Goal: Task Accomplishment & Management: Manage account settings

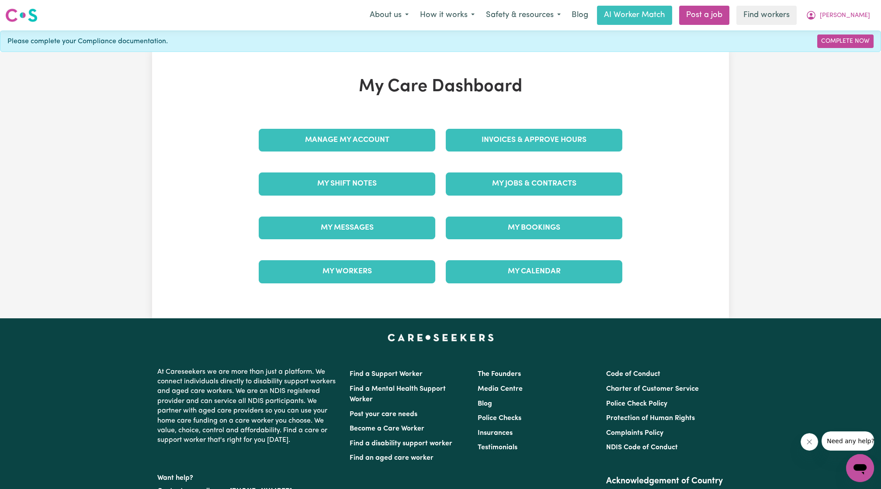
click at [369, 153] on div "Manage My Account" at bounding box center [346, 140] width 187 height 44
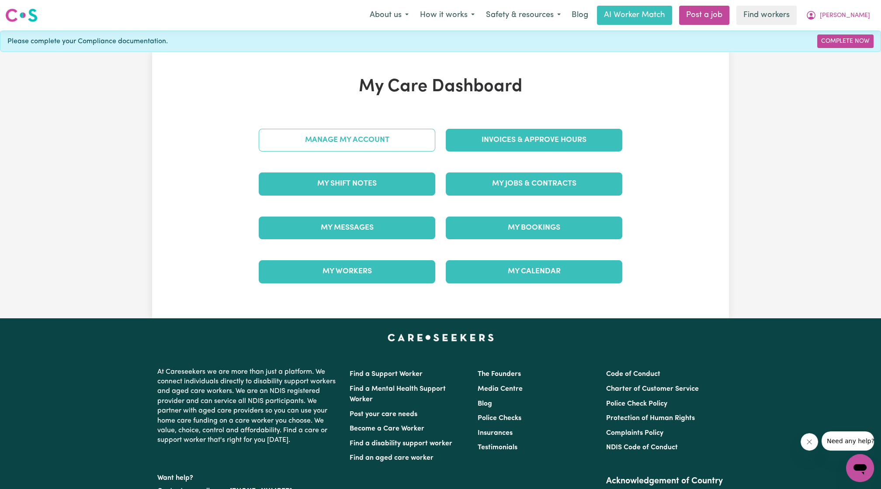
click at [364, 147] on link "Manage My Account" at bounding box center [347, 140] width 177 height 23
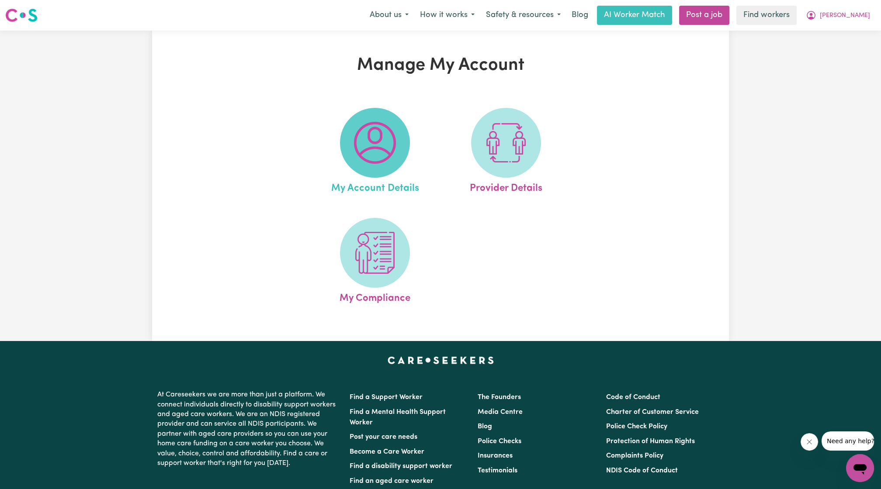
click at [388, 161] on img at bounding box center [375, 143] width 42 height 42
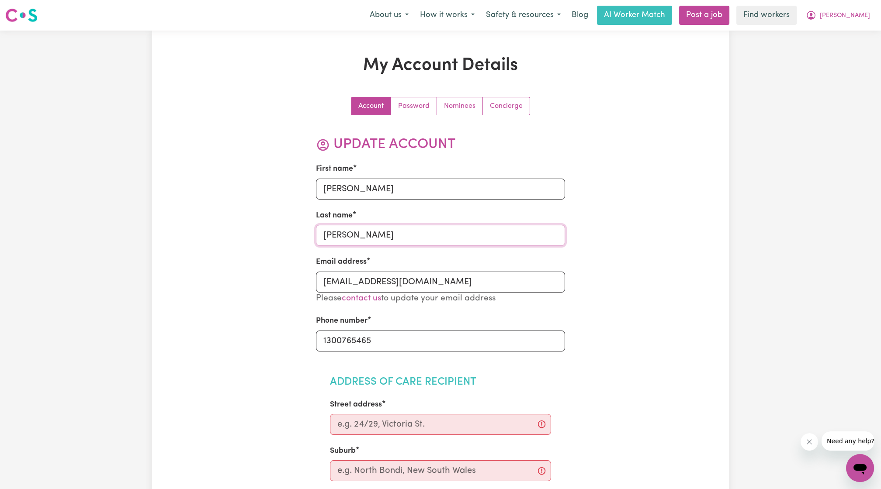
click at [344, 236] on input "[PERSON_NAME]" at bounding box center [441, 235] width 250 height 21
click at [337, 236] on input "[PERSON_NAME]" at bounding box center [441, 235] width 250 height 21
type input "[PERSON_NAME]"
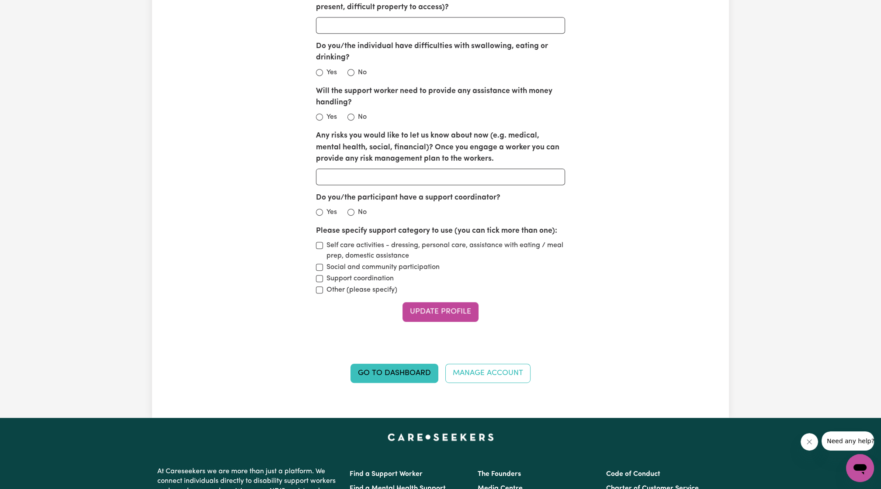
scroll to position [1020, 0]
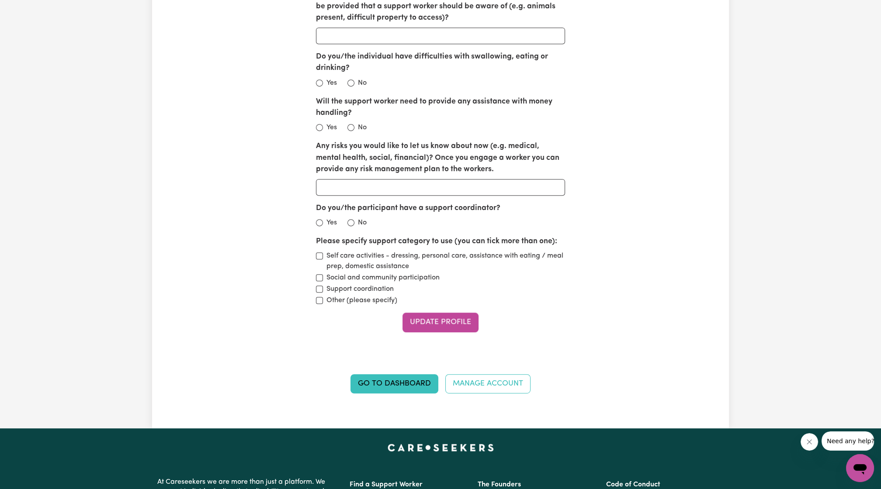
click at [455, 316] on button "Update Profile" at bounding box center [440, 322] width 76 height 19
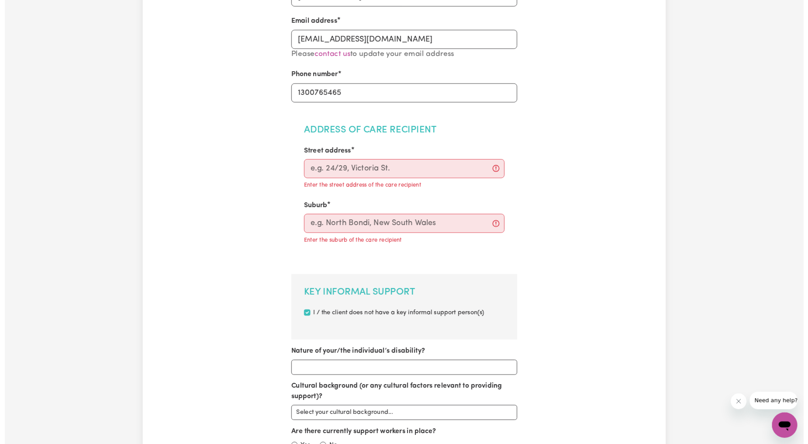
scroll to position [0, 0]
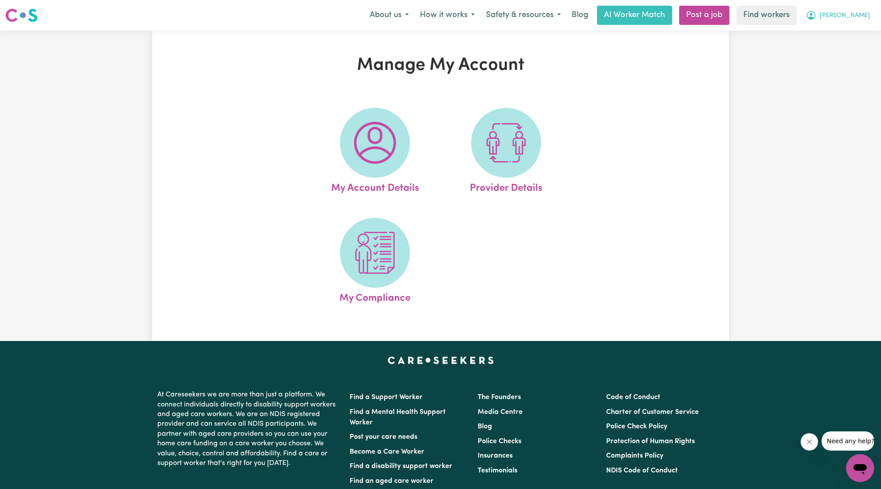
click at [861, 14] on span "[PERSON_NAME]" at bounding box center [845, 16] width 50 height 10
click at [823, 40] on link "My Dashboard" at bounding box center [840, 34] width 69 height 17
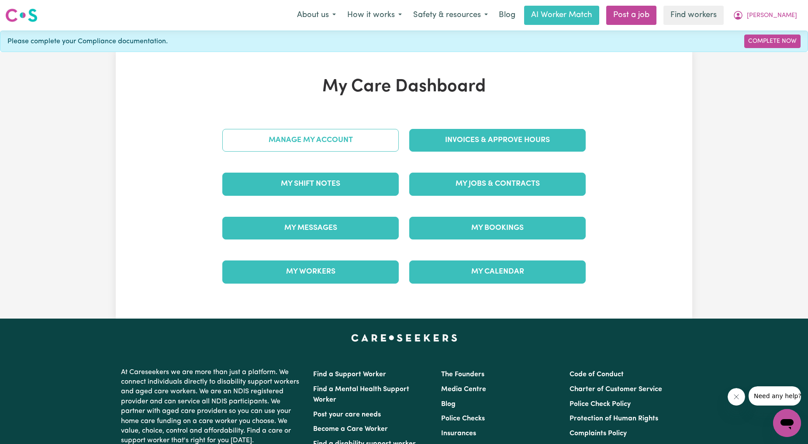
click at [270, 129] on link "Manage My Account" at bounding box center [310, 140] width 177 height 23
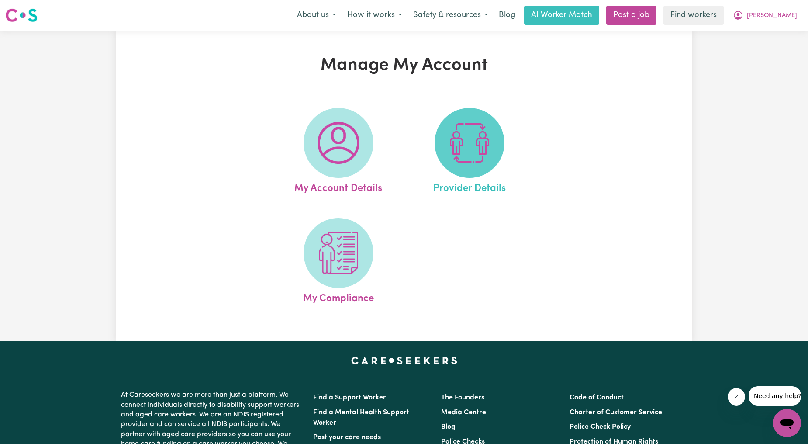
click at [451, 129] on img at bounding box center [470, 143] width 42 height 42
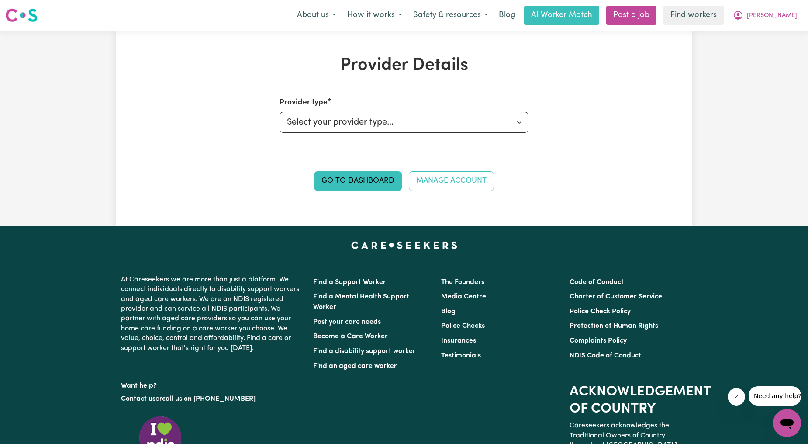
click at [386, 135] on div "Provider type Select your provider type... Privately Aged Care / Home Care Pack…" at bounding box center [405, 120] width 250 height 46
click at [390, 127] on select "Select your provider type... Privately Aged Care / Home Care Package NDIS Fundi…" at bounding box center [405, 122] width 250 height 21
select select "NDIS_FUNDING_AGENCY_MANAGED"
click at [280, 112] on select "Select your provider type... Privately Aged Care / Home Care Package NDIS Fundi…" at bounding box center [405, 122] width 250 height 21
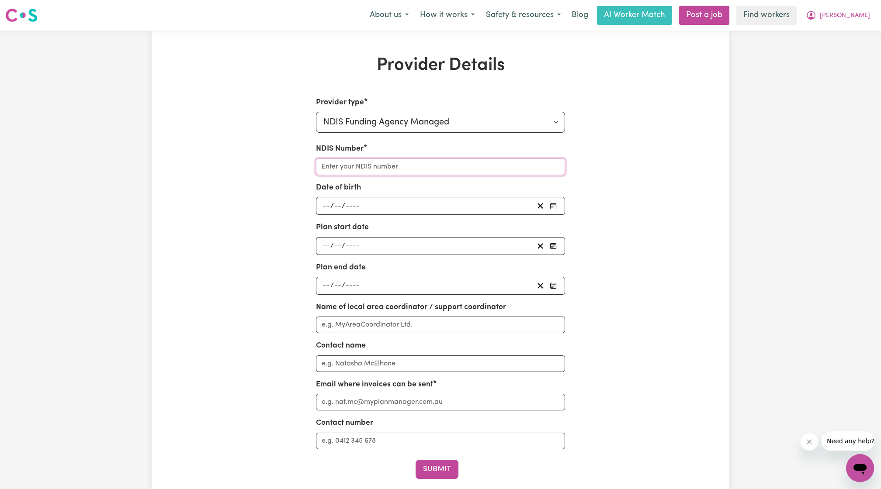
click at [463, 170] on input "NDIS Number" at bounding box center [441, 167] width 250 height 17
paste input "430437005"
type input "430437005"
click at [426, 197] on div "/ /" at bounding box center [441, 206] width 250 height 18
click at [433, 215] on div "NDIS Number 430437005 Date of birth / / Plan start date / / Plan end date / / N…" at bounding box center [441, 296] width 250 height 306
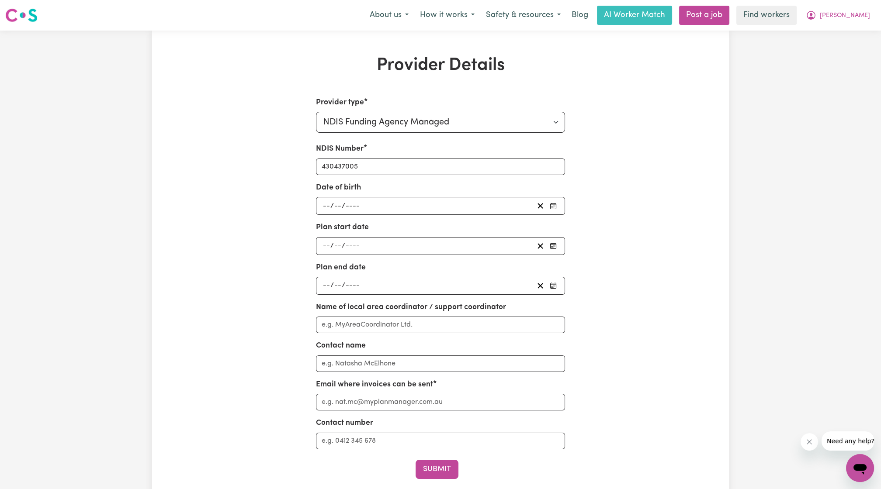
click at [439, 202] on div "/ /" at bounding box center [428, 206] width 212 height 12
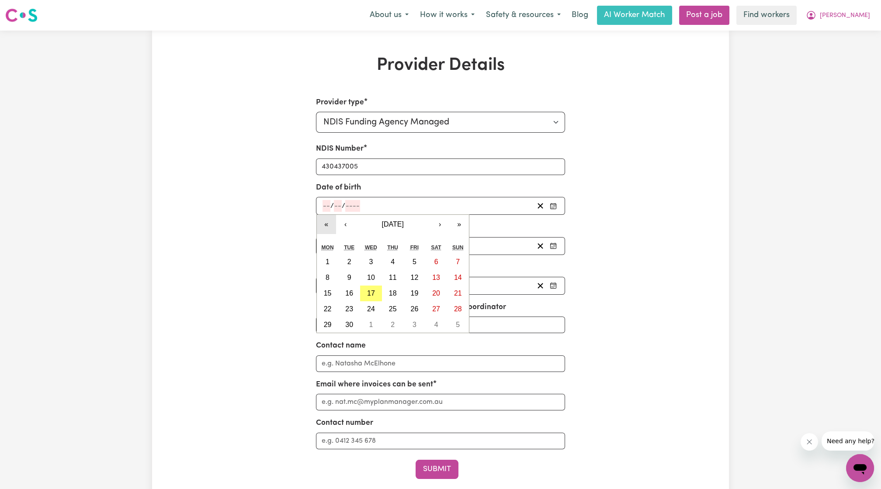
click at [332, 231] on button "«" at bounding box center [326, 224] width 19 height 19
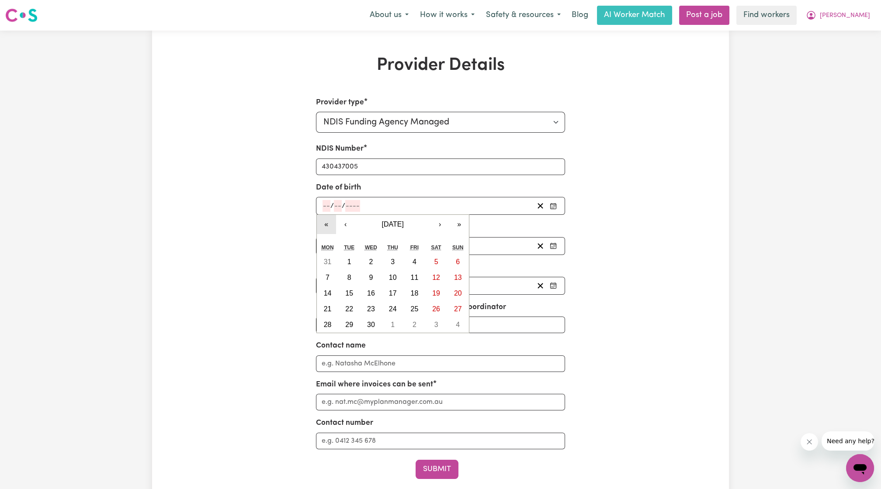
click at [332, 231] on button "«" at bounding box center [326, 224] width 19 height 19
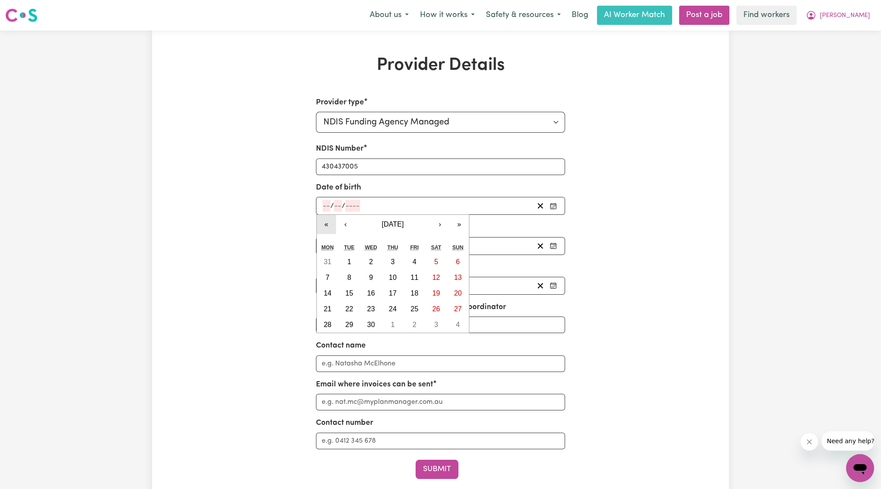
click at [332, 231] on button "«" at bounding box center [326, 224] width 19 height 19
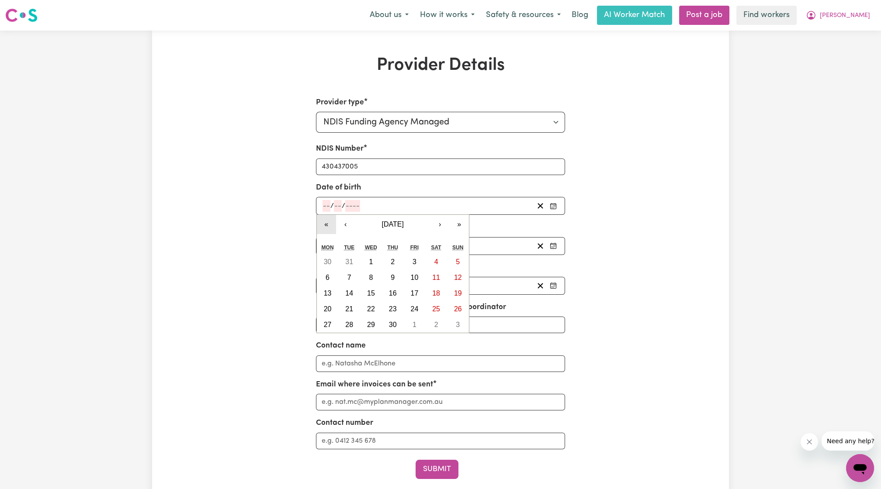
click at [332, 231] on button "«" at bounding box center [326, 224] width 19 height 19
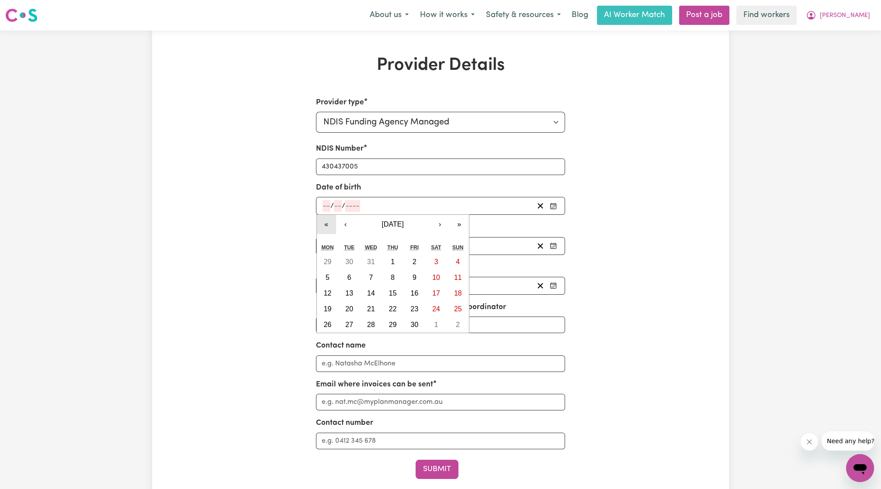
click at [332, 231] on button "«" at bounding box center [326, 224] width 19 height 19
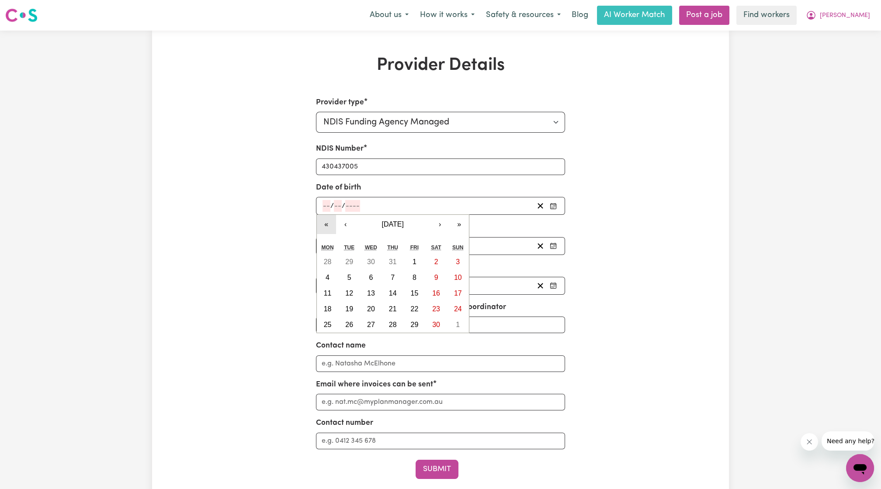
click at [332, 231] on button "«" at bounding box center [326, 224] width 19 height 19
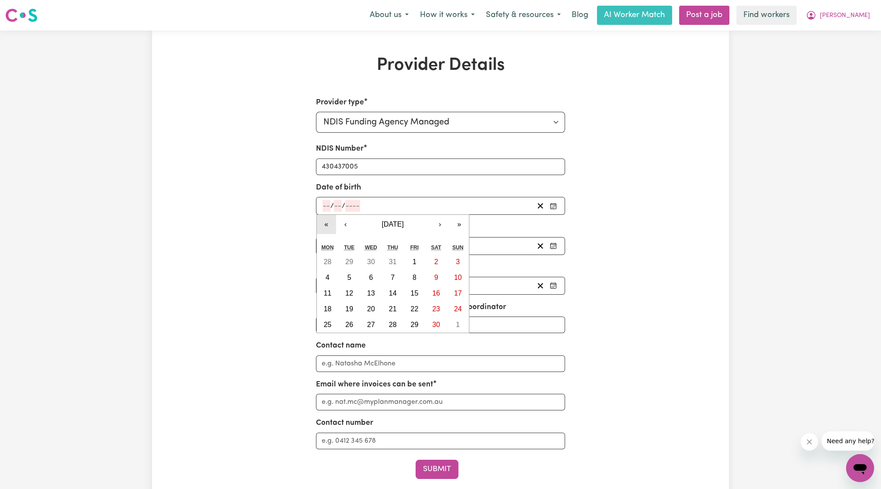
click at [332, 231] on button "«" at bounding box center [326, 224] width 19 height 19
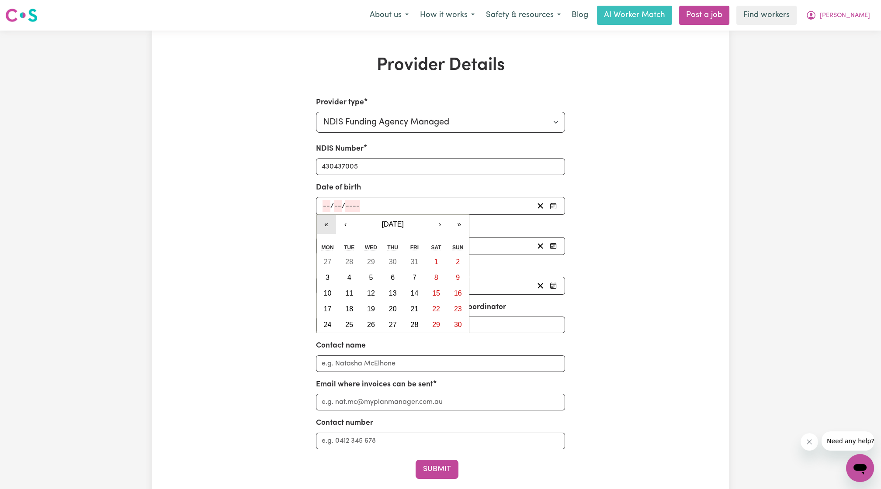
click at [332, 231] on button "«" at bounding box center [326, 224] width 19 height 19
click at [445, 221] on button "›" at bounding box center [439, 224] width 19 height 19
click at [445, 222] on button "›" at bounding box center [439, 224] width 19 height 19
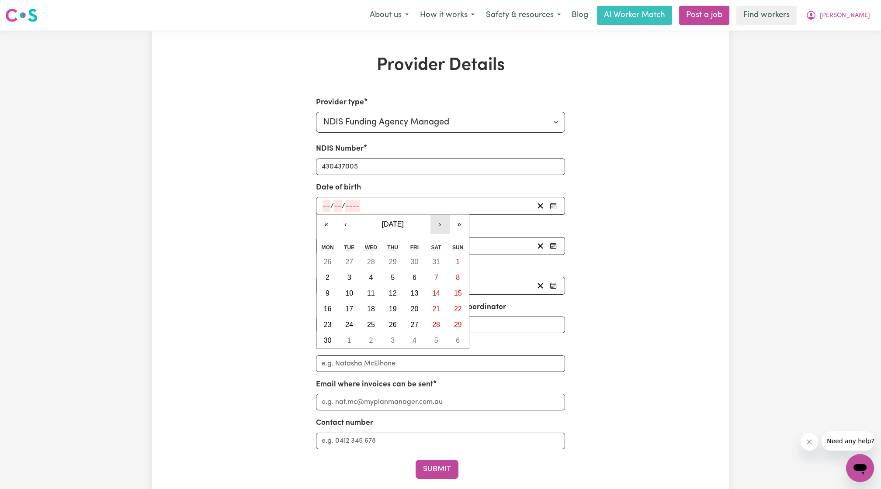
click at [445, 222] on button "›" at bounding box center [439, 224] width 19 height 19
click at [355, 278] on button "8" at bounding box center [349, 278] width 22 height 16
type input "[DATE]"
type input "8"
type input "12"
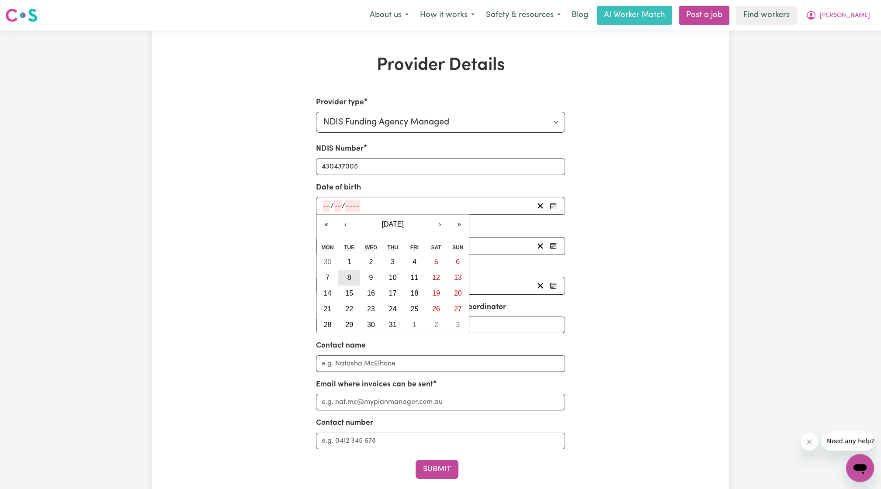
type input "1987"
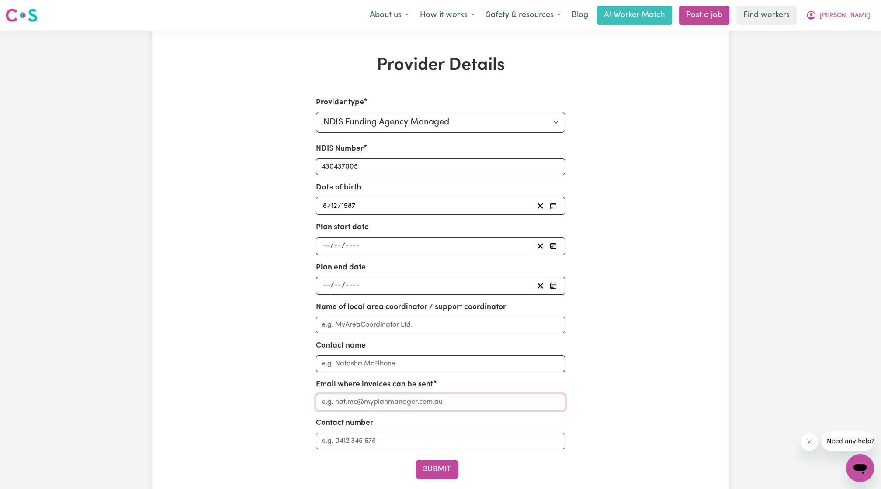
click at [423, 395] on input "Email where invoices can be sent" at bounding box center [441, 402] width 250 height 17
type input "[PERSON_NAME][EMAIL_ADDRESS][DOMAIN_NAME]"
click at [434, 468] on button "Submit" at bounding box center [437, 469] width 43 height 19
click at [841, 15] on span "[PERSON_NAME]" at bounding box center [845, 16] width 50 height 10
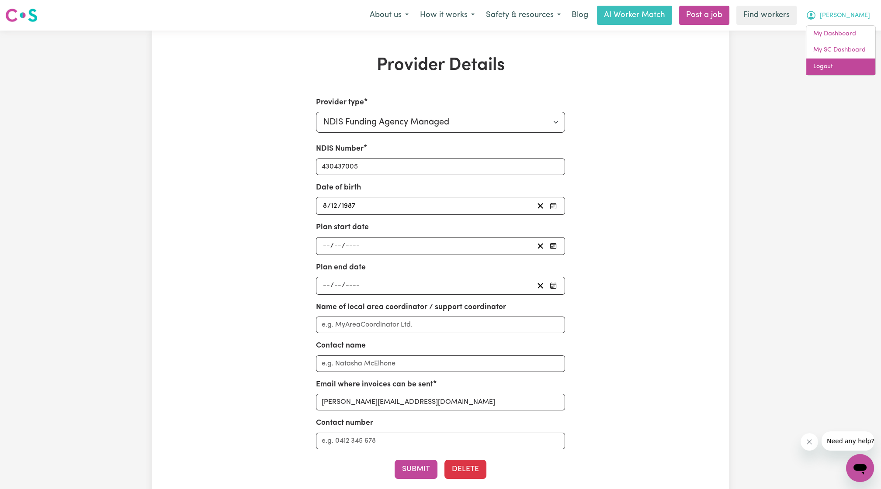
click at [828, 67] on link "Logout" at bounding box center [840, 67] width 69 height 17
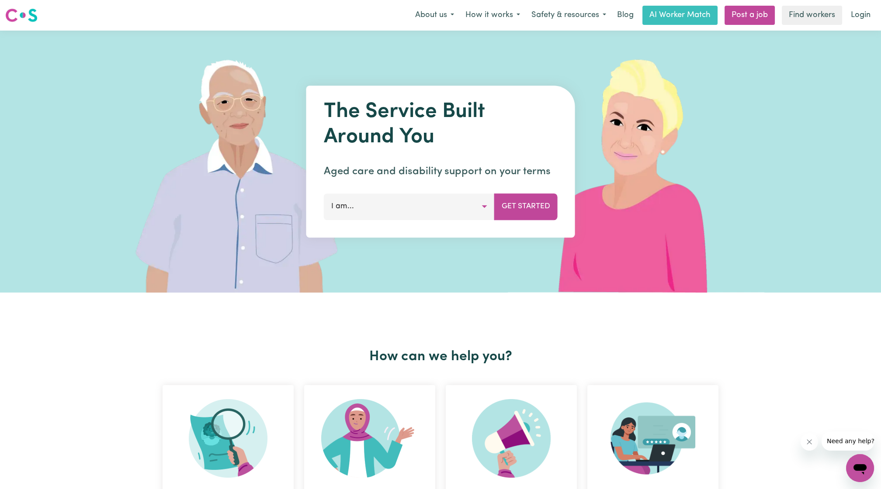
click at [854, 31] on div "The Service Built Around You Aged care and disability support on your terms I a…" at bounding box center [440, 162] width 881 height 262
click at [870, 9] on link "Login" at bounding box center [861, 15] width 30 height 19
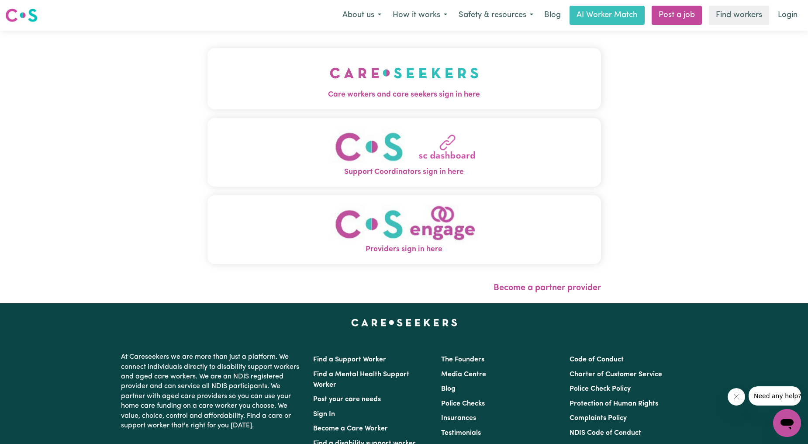
click at [427, 95] on span "Care workers and care seekers sign in here" at bounding box center [405, 94] width 394 height 11
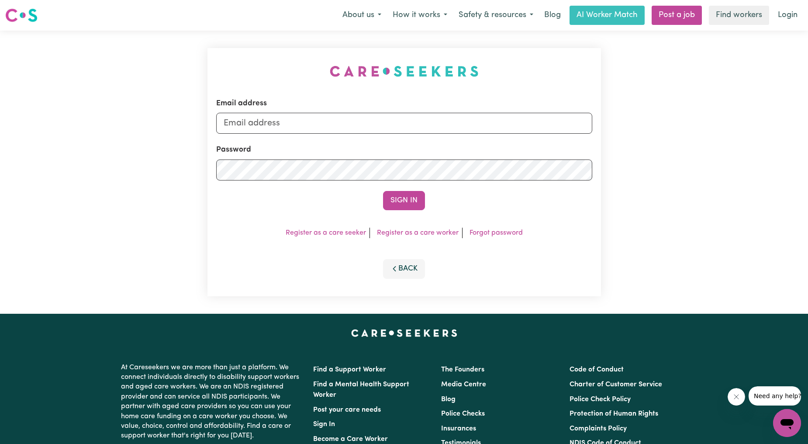
click at [431, 135] on form "Email address Password Sign In" at bounding box center [404, 154] width 376 height 112
click at [426, 124] on input "Email address" at bounding box center [404, 123] width 376 height 21
drag, startPoint x: 270, startPoint y: 124, endPoint x: 448, endPoint y: 146, distance: 179.7
click at [448, 146] on form "Email address [EMAIL_ADDRESS][PERSON_NAME][DOMAIN_NAME] Password Sign In" at bounding box center [404, 154] width 376 height 112
type input "superuser~[EMAIL_ADDRESS][DOMAIN_NAME]"
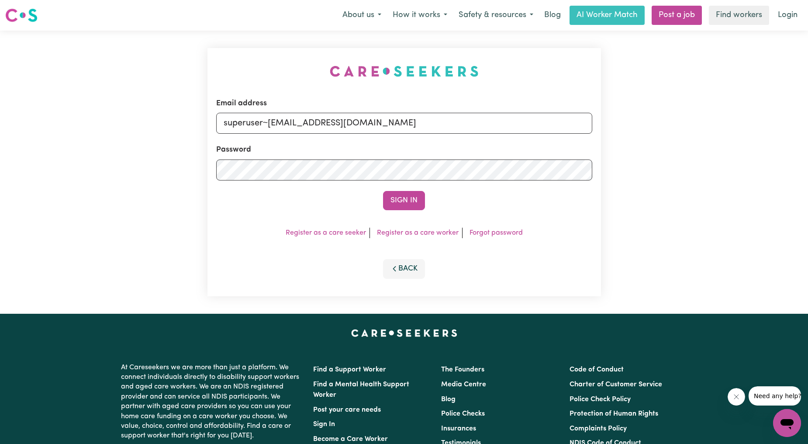
click at [402, 211] on div "Email address superuser~[EMAIL_ADDRESS][DOMAIN_NAME] Password Sign In Register …" at bounding box center [405, 172] width 394 height 248
click at [410, 202] on button "Sign In" at bounding box center [404, 200] width 42 height 19
